Goal: Information Seeking & Learning: Check status

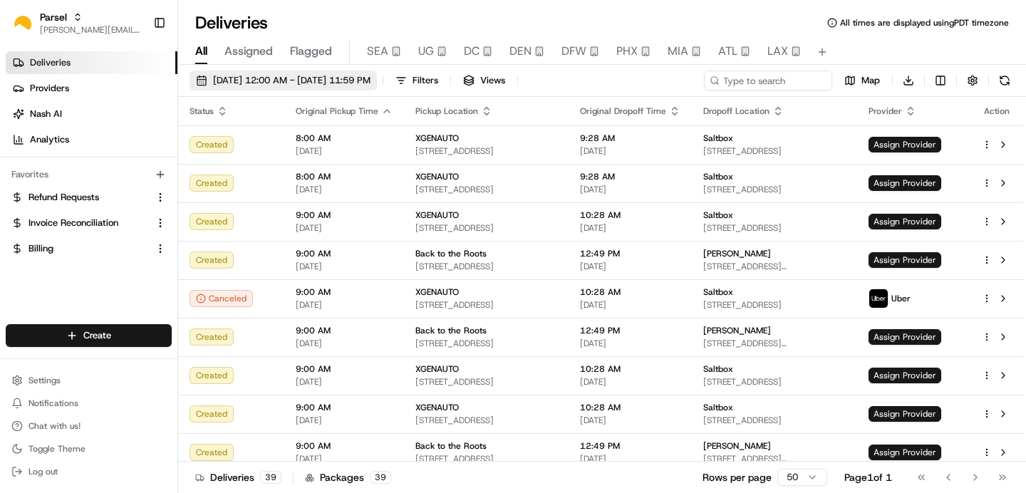
click at [291, 89] on button "[DATE] 12:00 AM - [DATE] 11:59 PM" at bounding box center [283, 81] width 187 height 20
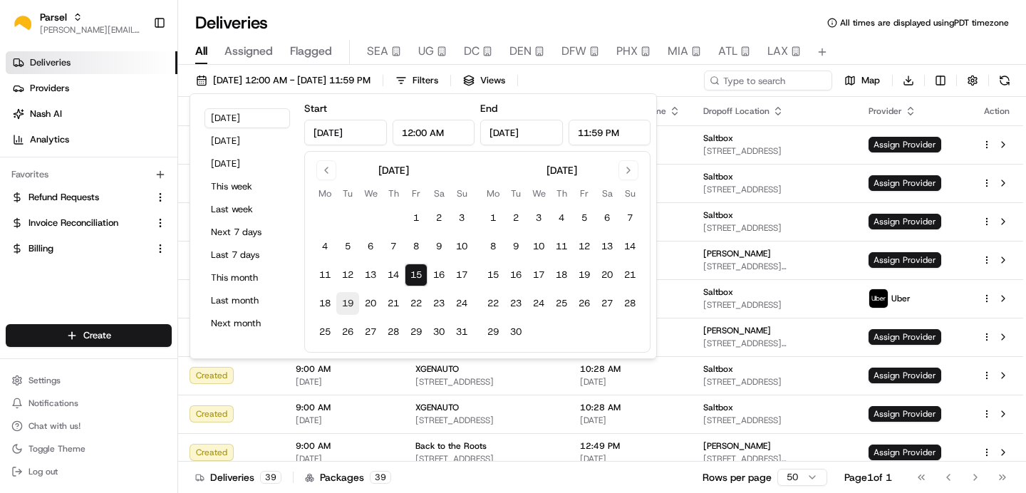
click at [349, 302] on button "19" at bounding box center [347, 303] width 23 height 23
type input "[DATE]"
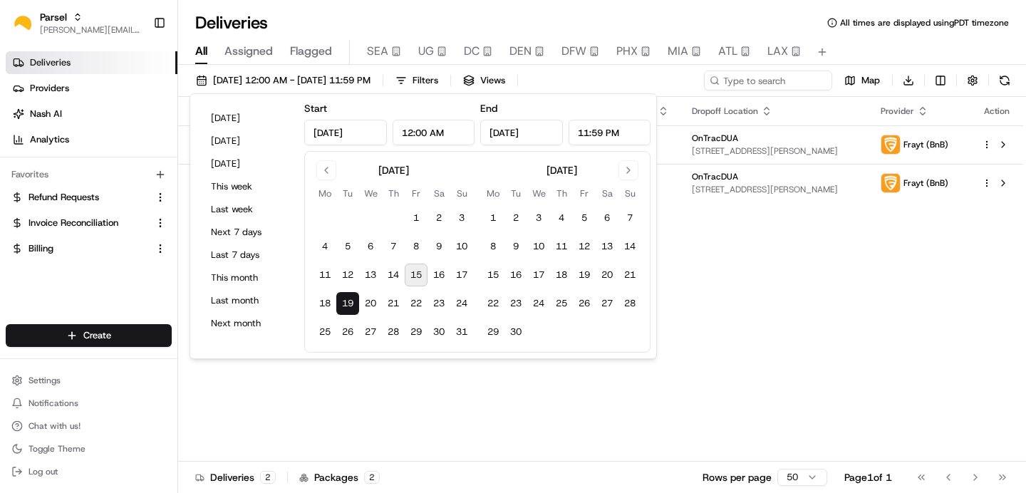
click at [349, 302] on button "19" at bounding box center [347, 303] width 23 height 23
click at [892, 209] on div "Status Original Pickup Time Pickup Location Original Dropoff Time Dropoff Locat…" at bounding box center [600, 279] width 845 height 365
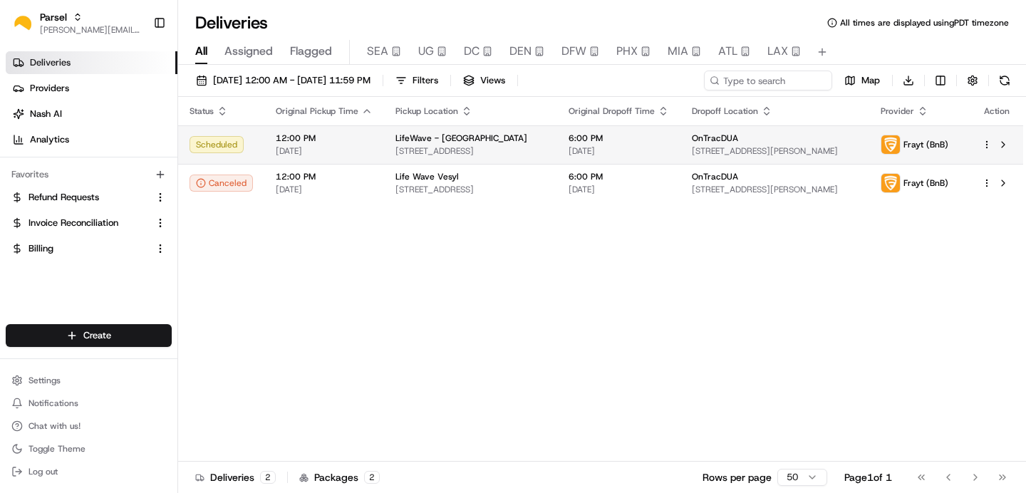
click at [680, 144] on td "6:00 PM [DATE]" at bounding box center [618, 144] width 123 height 38
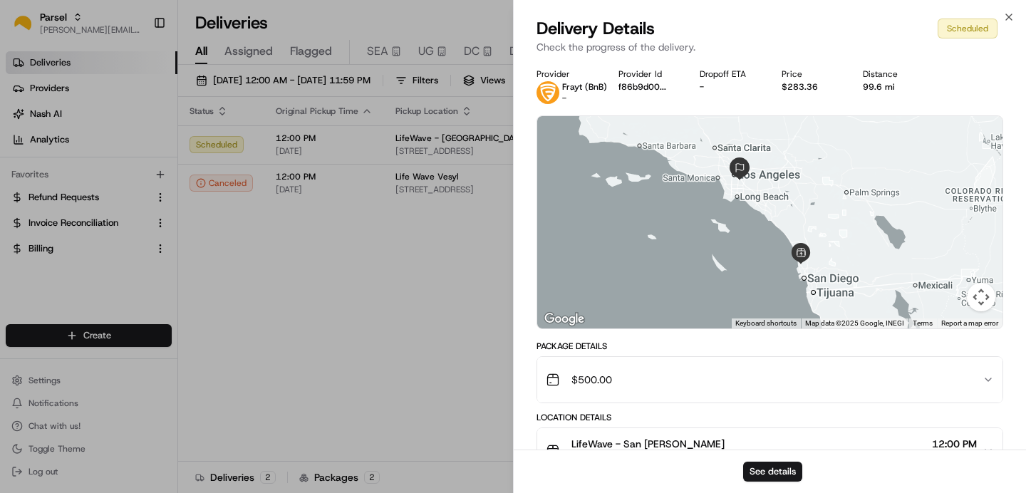
click at [755, 458] on div "See details" at bounding box center [770, 471] width 512 height 43
click at [755, 465] on button "See details" at bounding box center [772, 472] width 59 height 20
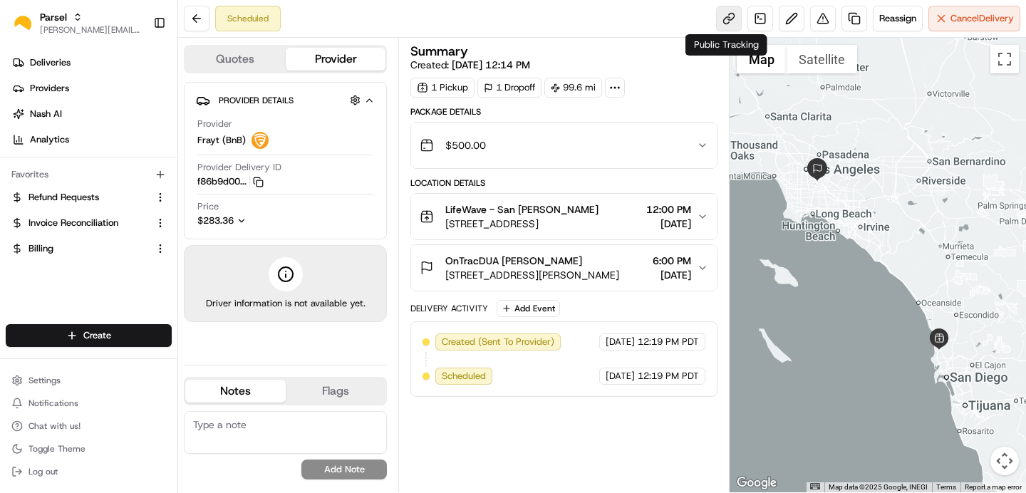
click at [717, 13] on link at bounding box center [729, 19] width 26 height 26
